Goal: Information Seeking & Learning: Learn about a topic

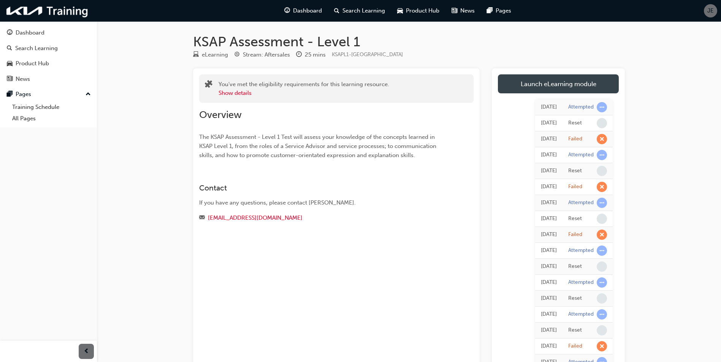
click at [571, 84] on link "Launch eLearning module" at bounding box center [558, 83] width 121 height 19
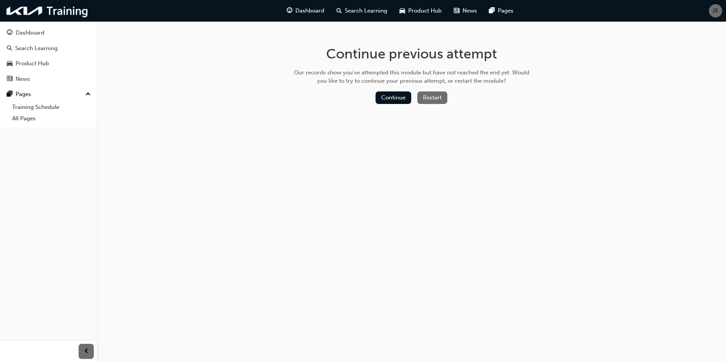
click at [433, 101] on button "Restart" at bounding box center [432, 98] width 30 height 13
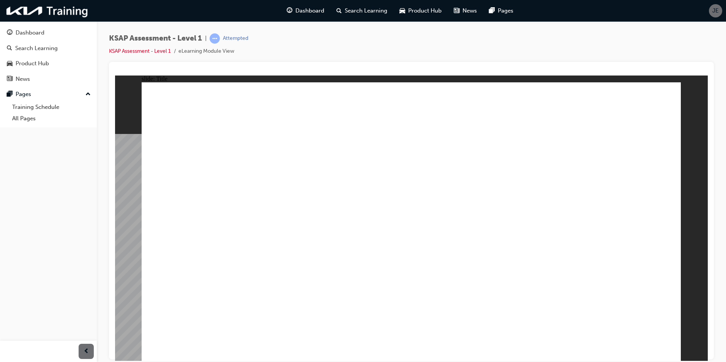
click at [115, 75] on image at bounding box center [115, 75] width 0 height 0
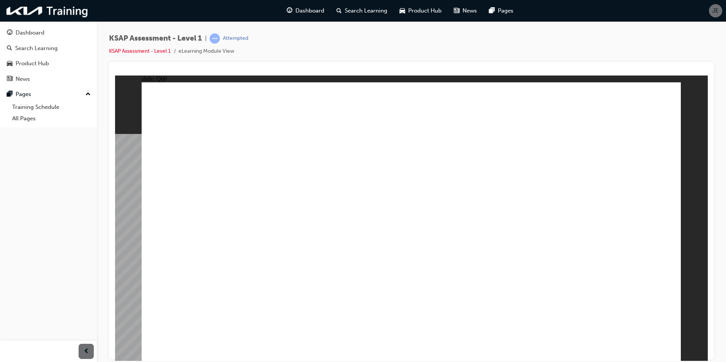
radio input "true"
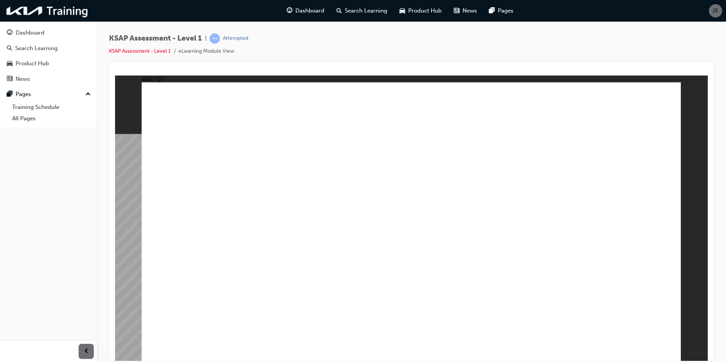
radio input "true"
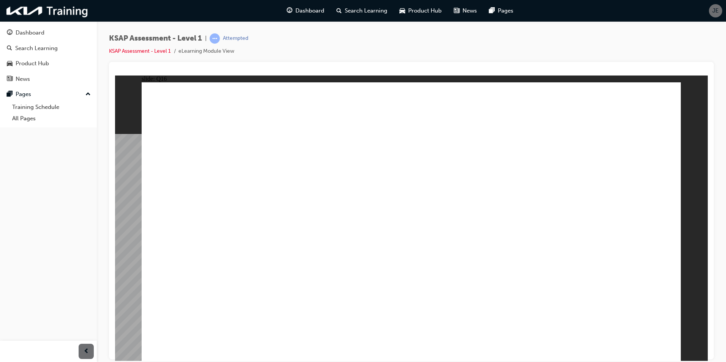
radio input "true"
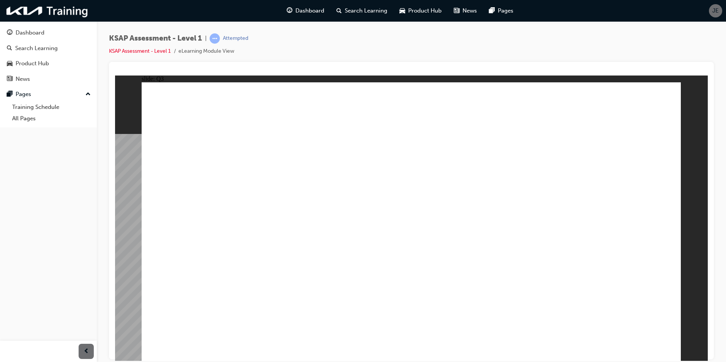
radio input "true"
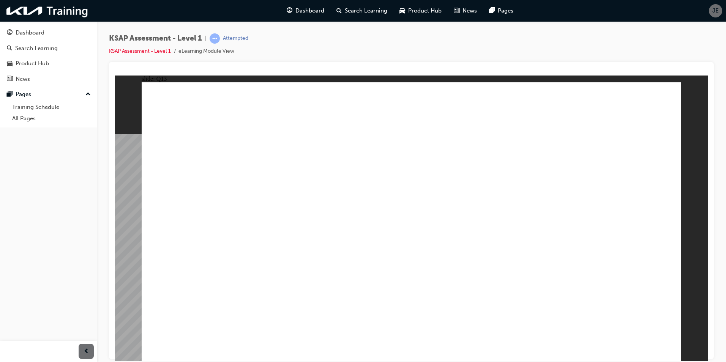
drag, startPoint x: 516, startPoint y: 195, endPoint x: 522, endPoint y: 185, distance: 11.2
radio input "true"
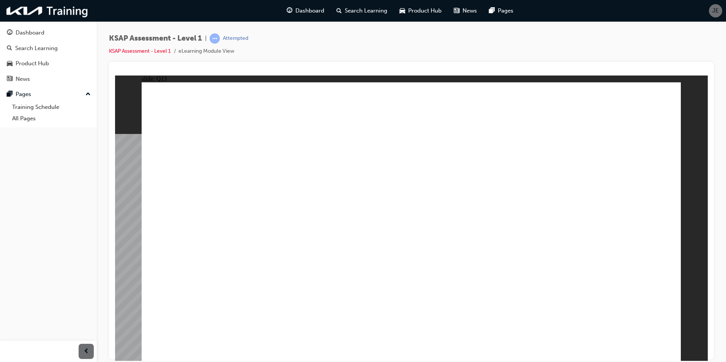
drag, startPoint x: 491, startPoint y: 254, endPoint x: 506, endPoint y: 264, distance: 17.8
radio input "true"
